Goal: Task Accomplishment & Management: Manage account settings

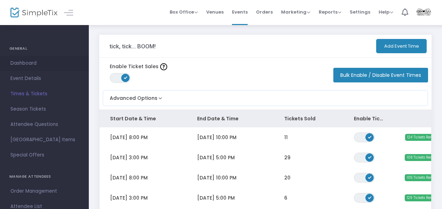
click at [33, 62] on span "Dashboard" at bounding box center [44, 63] width 68 height 9
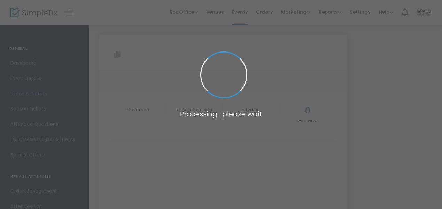
type input "https://www.simpletix.com/e/tick-tick-boom-tickets-218086"
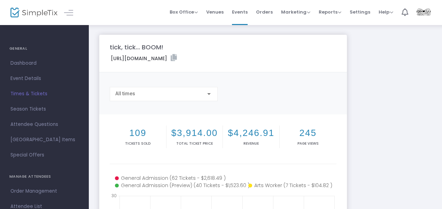
click at [296, 57] on div "https://www.simpletix.com/e/tick-tick-boom-tickets-218086" at bounding box center [222, 59] width 233 height 10
click at [307, 90] on div "All times" at bounding box center [222, 97] width 233 height 20
click at [306, 89] on div "All times" at bounding box center [222, 97] width 233 height 20
click at [307, 89] on div "All times" at bounding box center [222, 97] width 233 height 20
click at [35, 93] on span "Times & Tickets" at bounding box center [44, 94] width 68 height 9
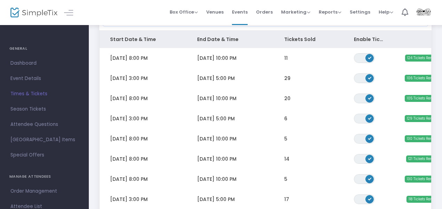
scroll to position [70, 0]
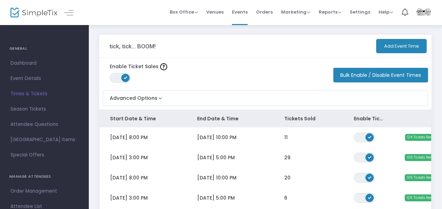
drag, startPoint x: 266, startPoint y: 12, endPoint x: 262, endPoint y: 12, distance: 4.2
click at [265, 12] on span "Orders" at bounding box center [264, 12] width 17 height 18
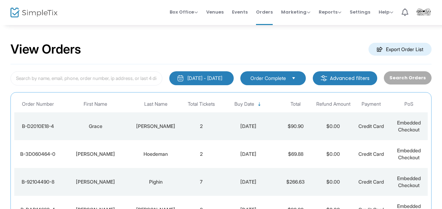
scroll to position [35, 0]
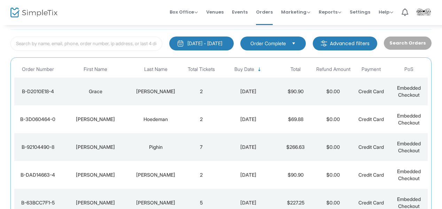
click at [183, 88] on td "2" at bounding box center [201, 92] width 38 height 28
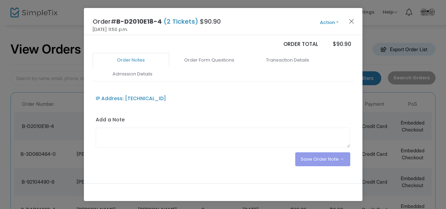
scroll to position [139, 0]
click at [217, 65] on link "Order Form Questions" at bounding box center [209, 60] width 77 height 15
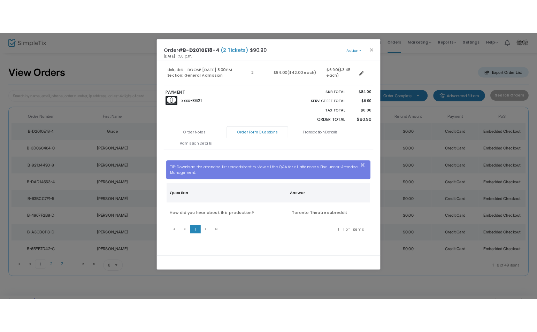
scroll to position [75, 0]
